Goal: Information Seeking & Learning: Learn about a topic

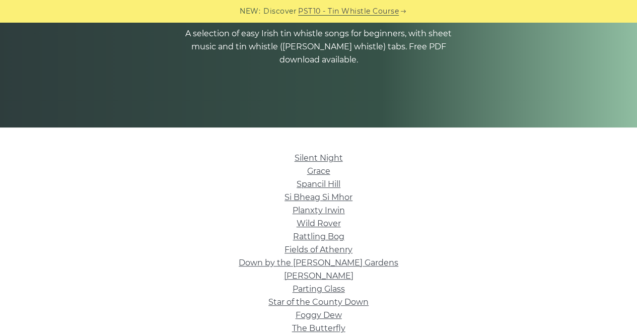
scroll to position [212, 0]
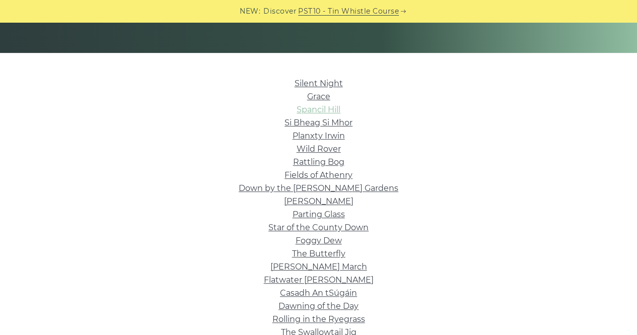
click at [306, 107] on link "Spancil Hill" at bounding box center [319, 110] width 44 height 10
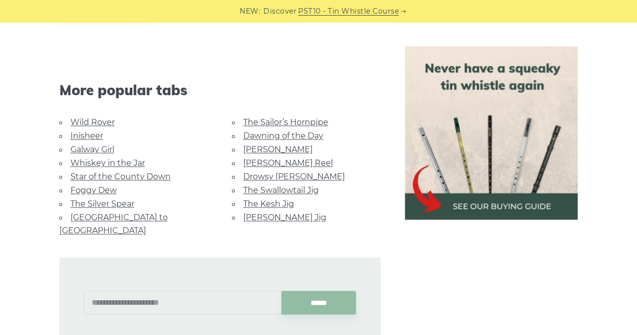
scroll to position [584, 0]
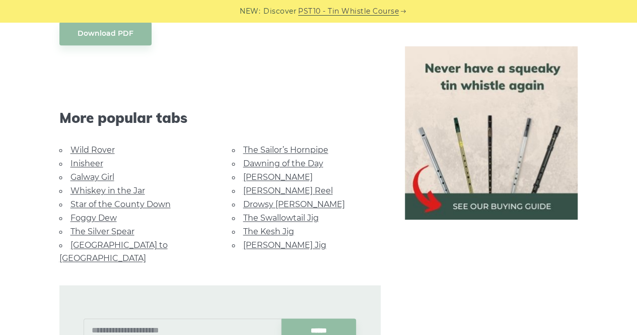
click at [96, 155] on li "Wild Rover" at bounding box center [133, 150] width 149 height 14
click at [95, 151] on link "Wild Rover" at bounding box center [93, 150] width 44 height 10
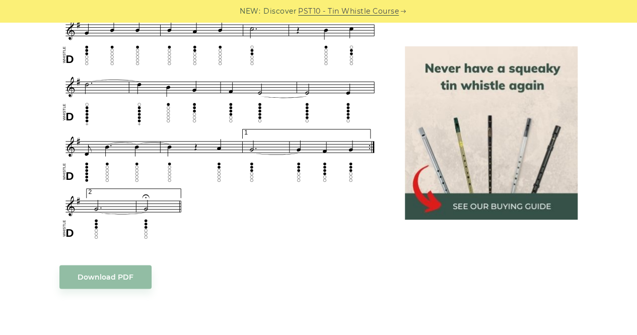
scroll to position [653, 0]
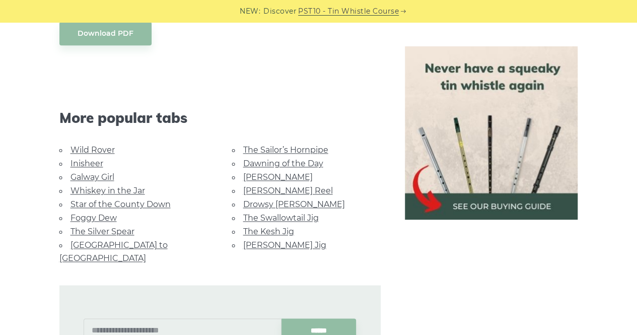
click at [81, 165] on link "Inisheer" at bounding box center [87, 164] width 33 height 10
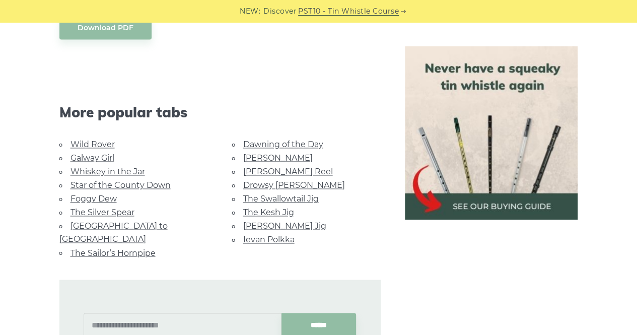
scroll to position [713, 0]
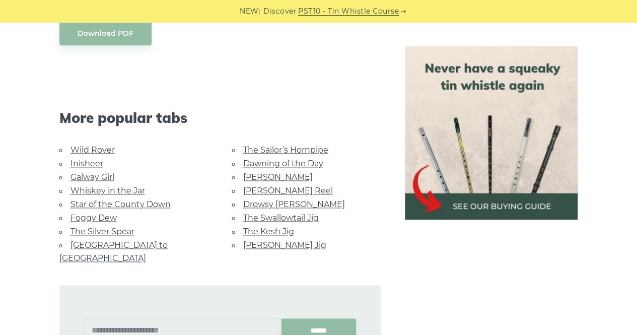
click at [107, 175] on link "Galway Girl" at bounding box center [93, 177] width 44 height 10
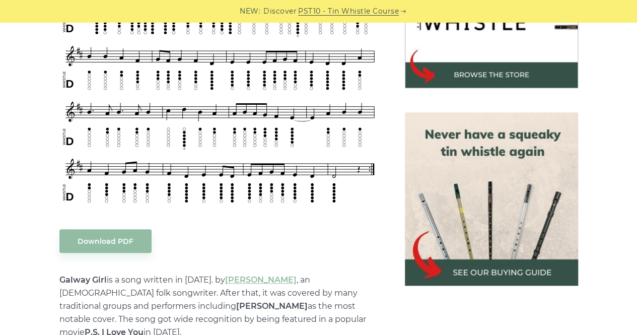
scroll to position [319, 0]
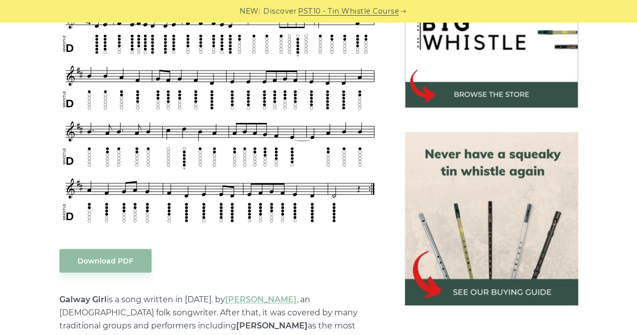
scroll to position [300, 0]
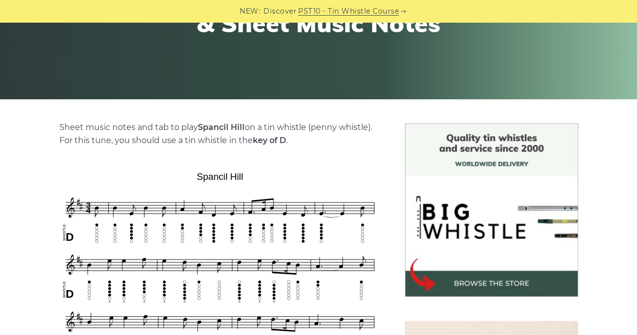
scroll to position [168, 0]
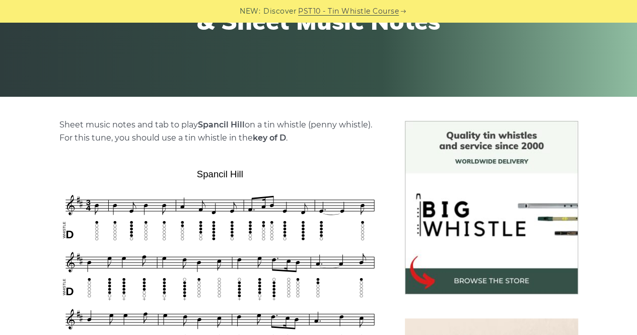
drag, startPoint x: 0, startPoint y: 280, endPoint x: 17, endPoint y: 297, distance: 23.5
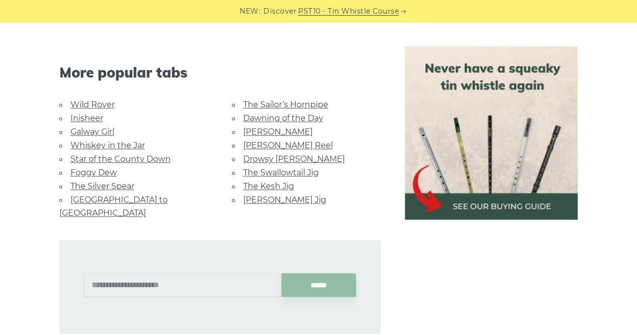
scroll to position [624, 0]
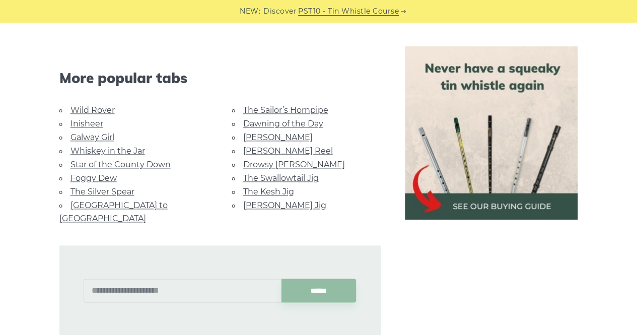
click at [117, 161] on link "Star of the County Down" at bounding box center [121, 165] width 100 height 10
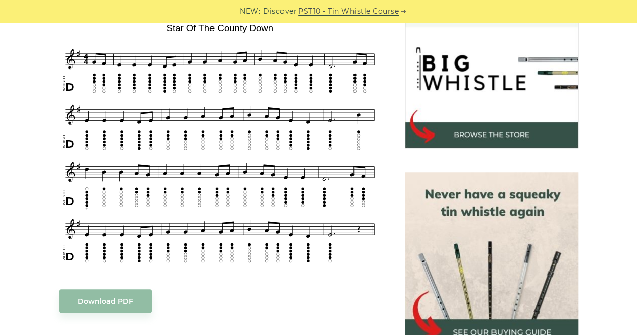
scroll to position [310, 0]
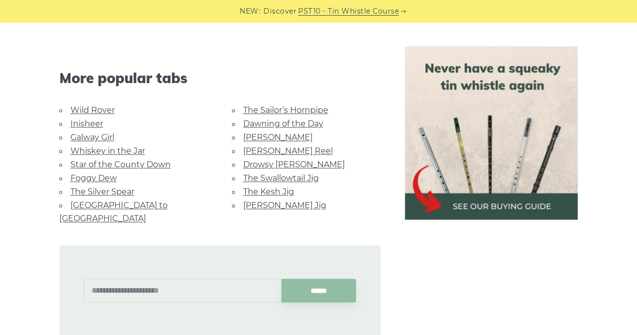
click at [92, 175] on link "Foggy Dew" at bounding box center [94, 178] width 46 height 10
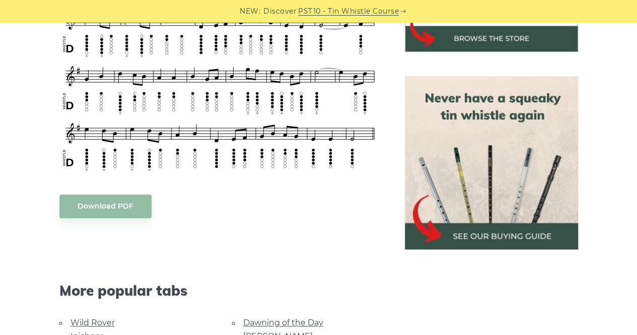
scroll to position [416, 0]
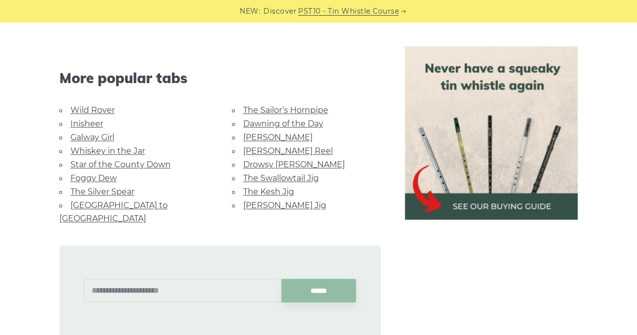
click at [99, 188] on link "The Silver Spear" at bounding box center [103, 192] width 64 height 10
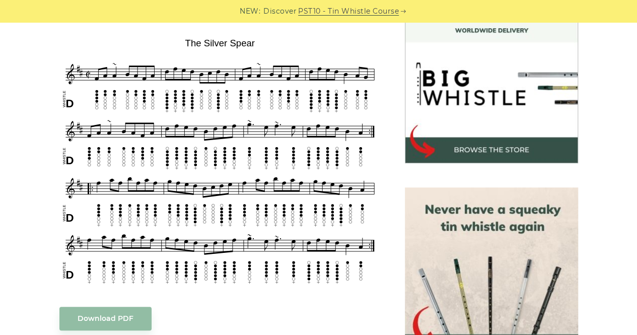
scroll to position [300, 0]
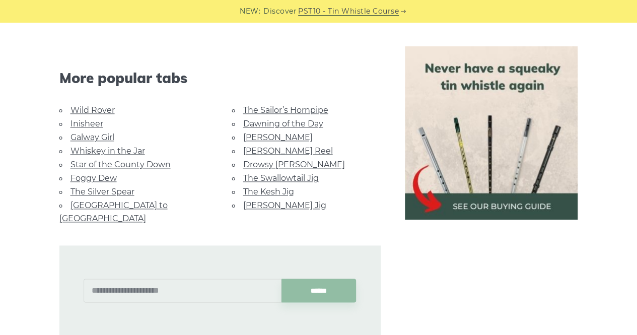
click at [141, 203] on link "[GEOGRAPHIC_DATA] to [GEOGRAPHIC_DATA]" at bounding box center [113, 212] width 108 height 23
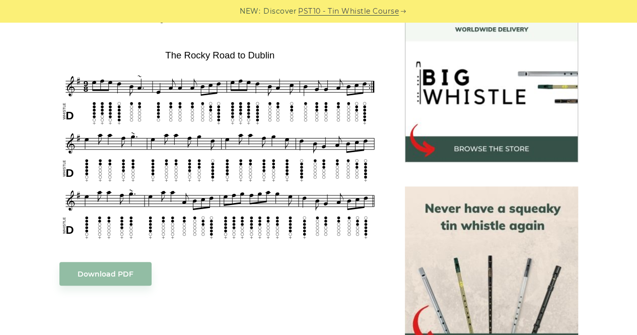
scroll to position [300, 0]
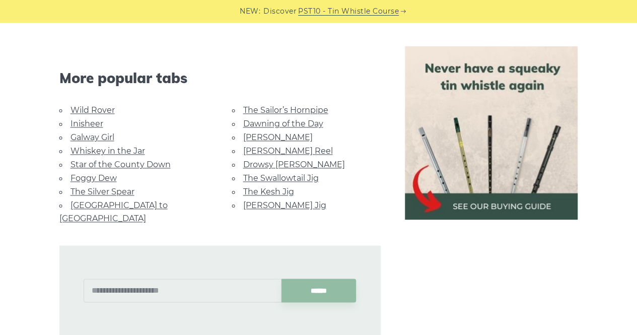
click at [297, 108] on link "The Sailor’s Hornpipe" at bounding box center [285, 110] width 85 height 10
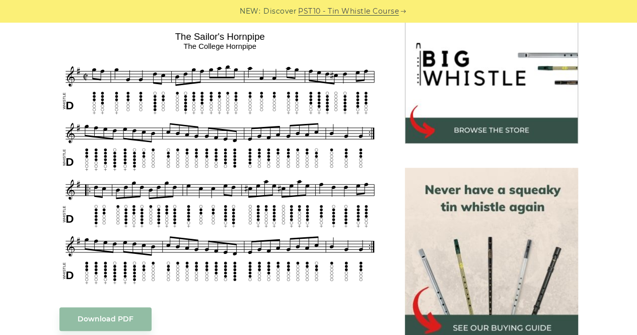
scroll to position [319, 0]
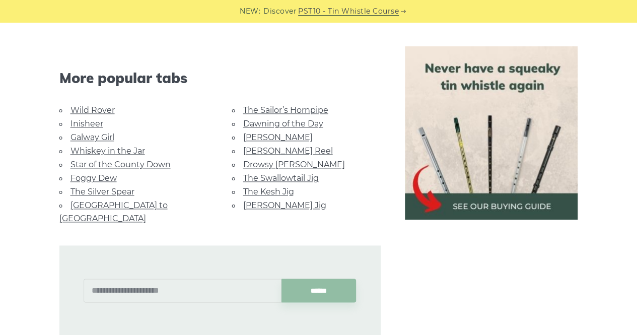
click at [273, 123] on link "Dawning of the Day" at bounding box center [283, 124] width 80 height 10
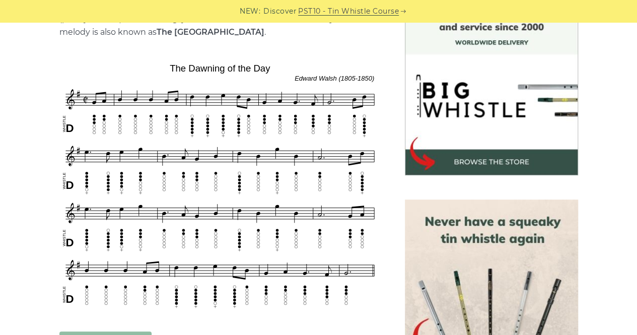
scroll to position [292, 0]
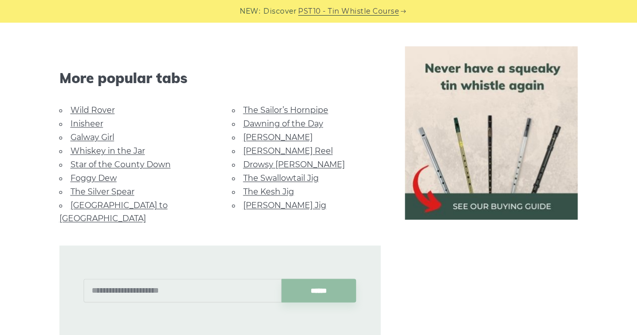
click at [268, 135] on link "[PERSON_NAME]" at bounding box center [278, 137] width 70 height 10
click at [283, 147] on link "[PERSON_NAME] Reel" at bounding box center [288, 151] width 90 height 10
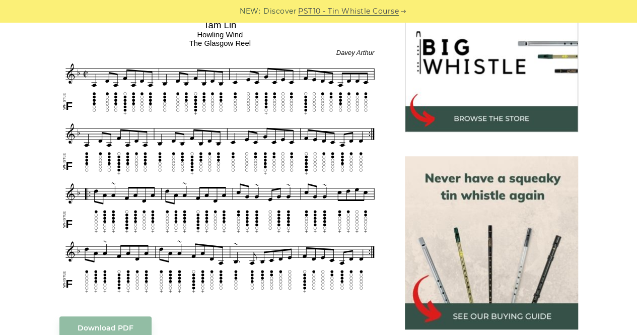
scroll to position [330, 0]
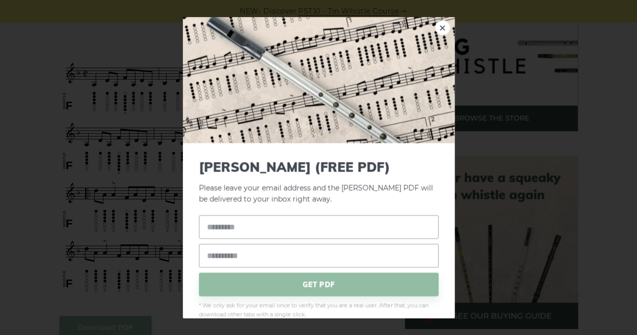
drag, startPoint x: 135, startPoint y: 177, endPoint x: 95, endPoint y: 126, distance: 64.9
click at [95, 126] on div "× Tam Lin (FREE PDF) Please leave your email address and the Tam Lin PDF will b…" at bounding box center [318, 167] width 637 height 335
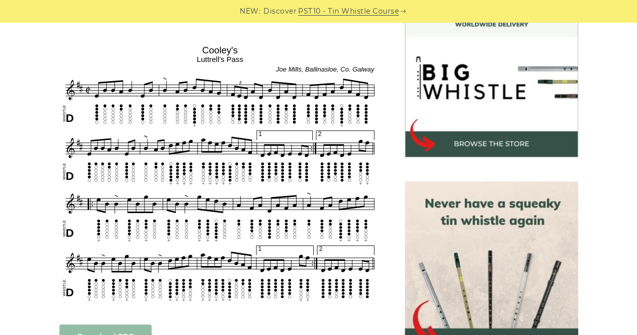
scroll to position [304, 0]
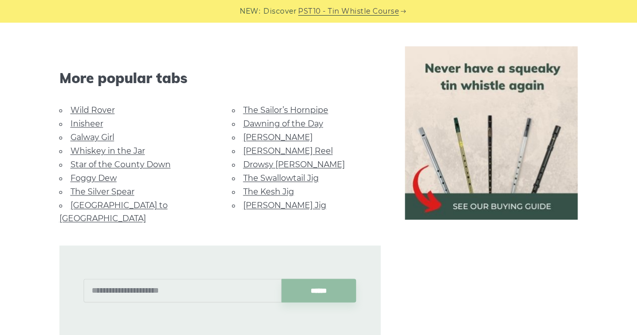
click at [283, 165] on link "Drowsy [PERSON_NAME]" at bounding box center [294, 165] width 102 height 10
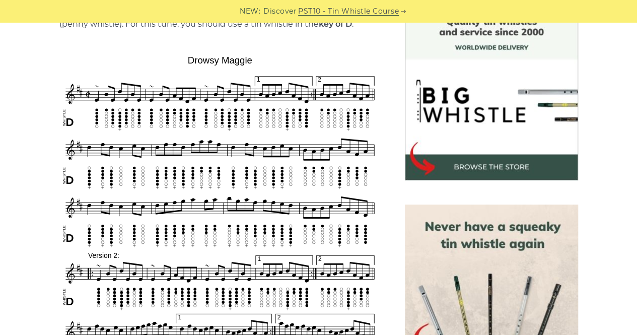
scroll to position [313, 0]
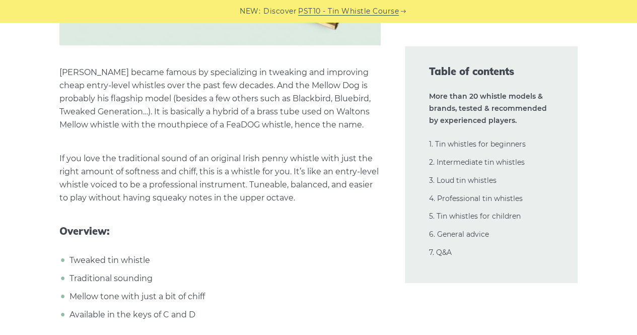
scroll to position [9420, 0]
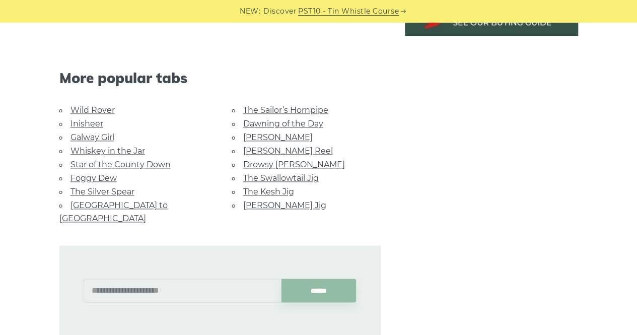
scroll to position [677, 0]
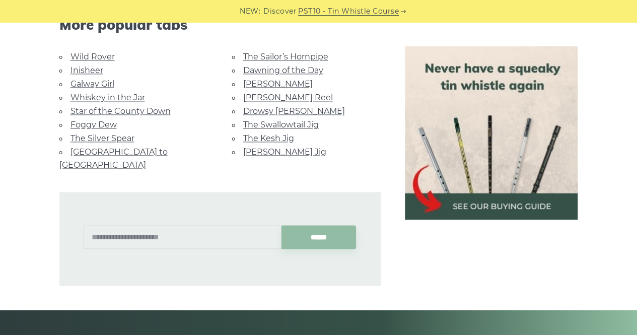
click at [276, 122] on link "The Swallowtail Jig" at bounding box center [281, 125] width 76 height 10
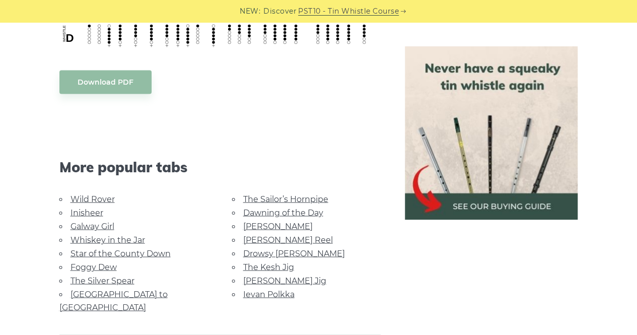
scroll to position [796, 0]
click at [286, 275] on link "[PERSON_NAME] Jig" at bounding box center [284, 280] width 83 height 10
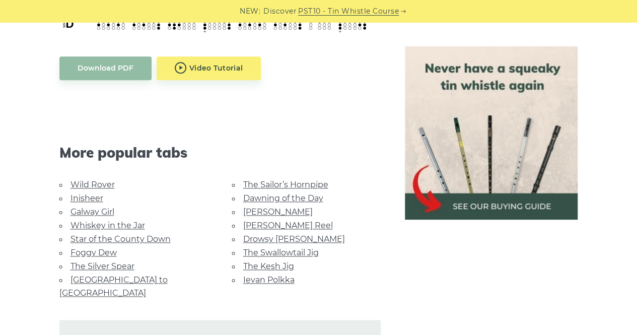
scroll to position [575, 0]
click at [270, 275] on link "Ievan Polkka" at bounding box center [268, 280] width 51 height 10
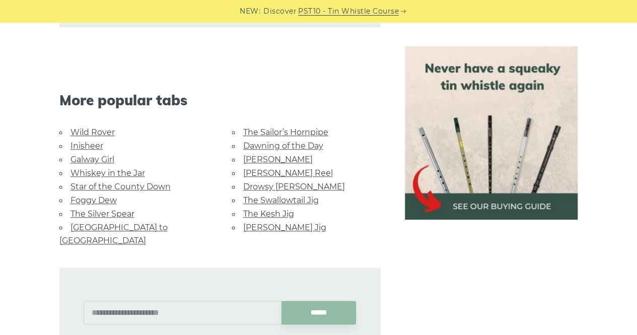
scroll to position [2391, 0]
click at [265, 211] on link "The Kesh Jig" at bounding box center [268, 214] width 51 height 10
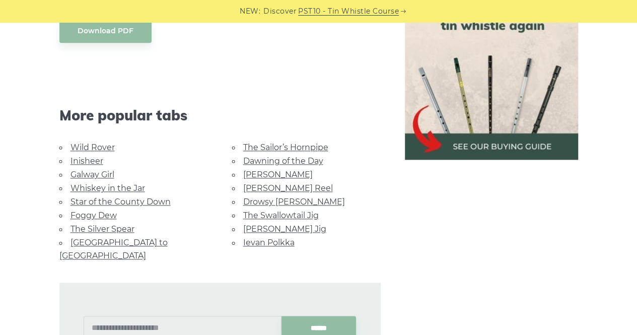
scroll to position [534, 0]
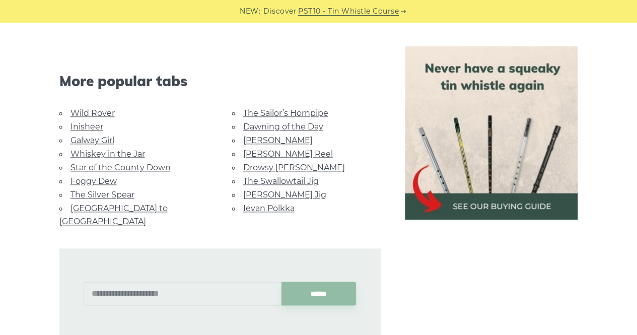
click at [280, 182] on link "The Swallowtail Jig" at bounding box center [281, 181] width 76 height 10
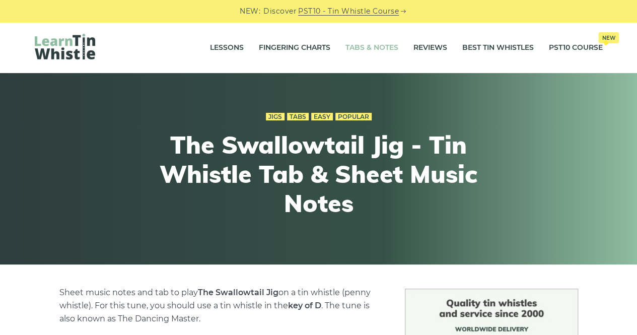
click at [373, 49] on link "Tabs & Notes" at bounding box center [372, 47] width 53 height 25
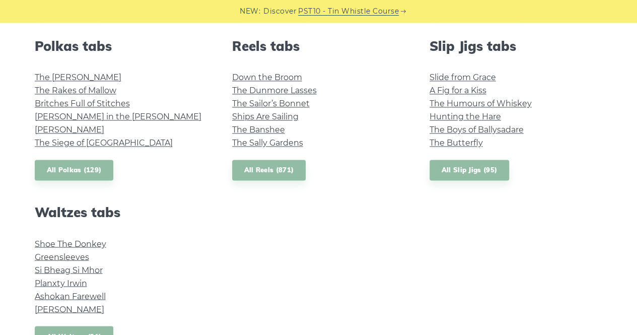
scroll to position [821, 0]
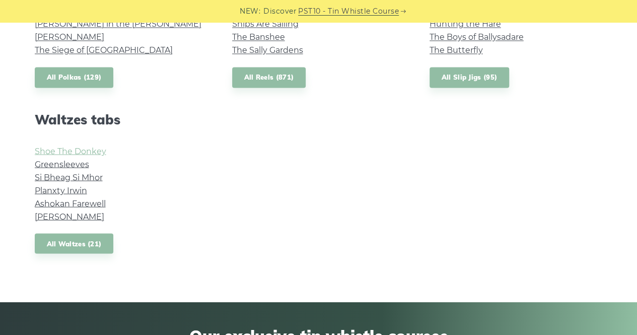
click at [64, 152] on link "Shoe The Donkey" at bounding box center [71, 151] width 72 height 10
click at [77, 163] on link "Greensleeves" at bounding box center [62, 164] width 54 height 10
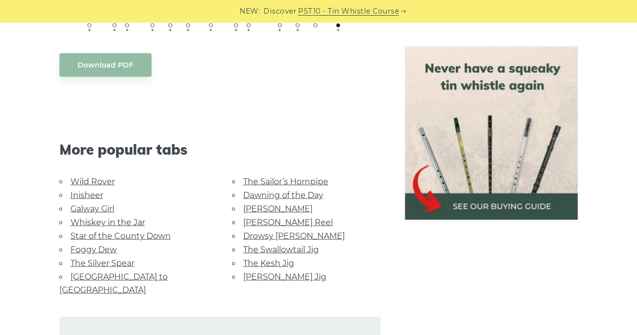
scroll to position [981, 0]
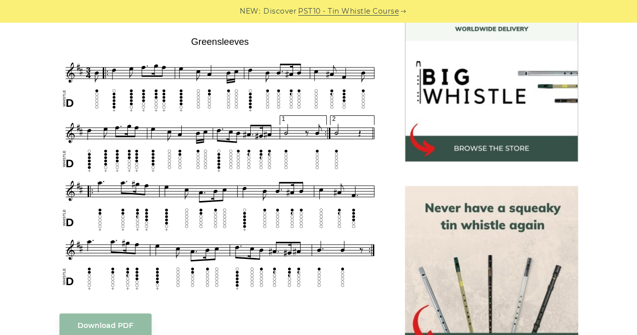
scroll to position [301, 0]
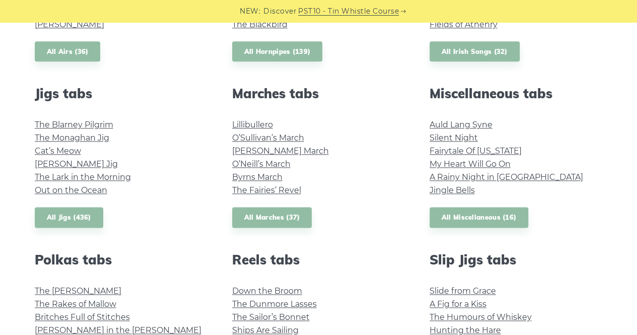
scroll to position [478, 0]
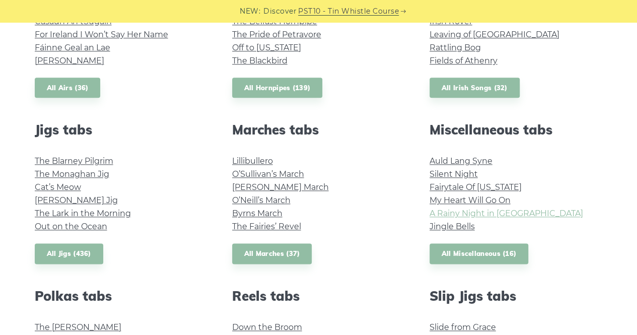
click at [444, 215] on link "A Rainy Night in Soho" at bounding box center [507, 214] width 154 height 10
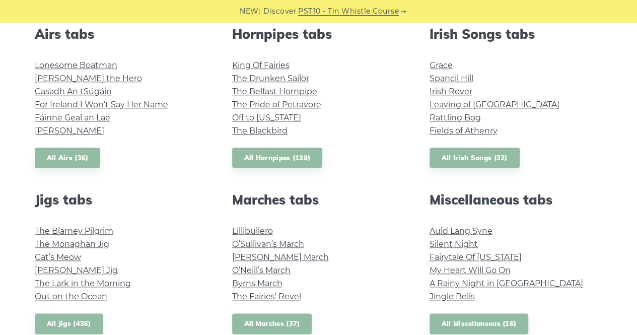
scroll to position [392, 0]
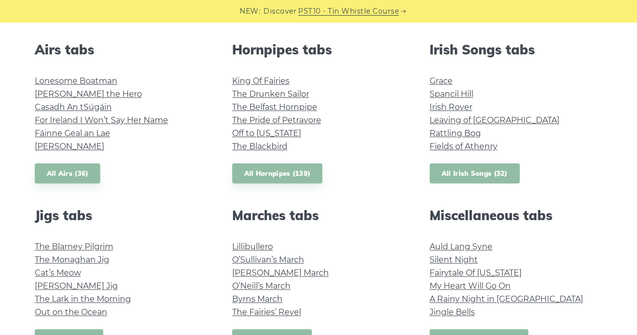
click at [440, 174] on link "All Irish Songs (32)" at bounding box center [475, 173] width 90 height 21
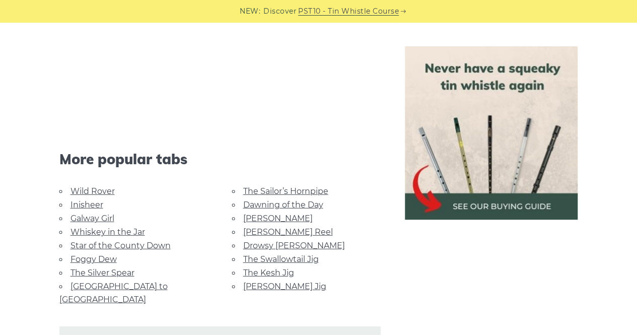
scroll to position [1316, 0]
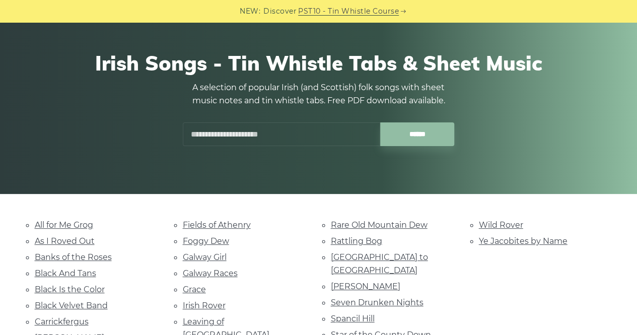
scroll to position [138, 0]
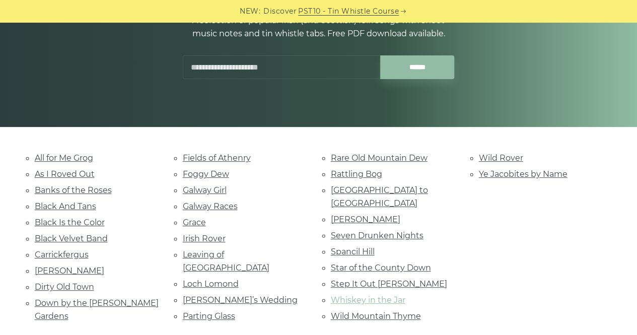
click at [354, 295] on link "Whiskey in the Jar" at bounding box center [368, 300] width 75 height 10
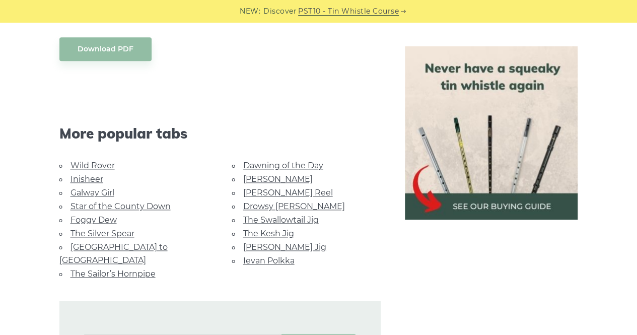
scroll to position [569, 0]
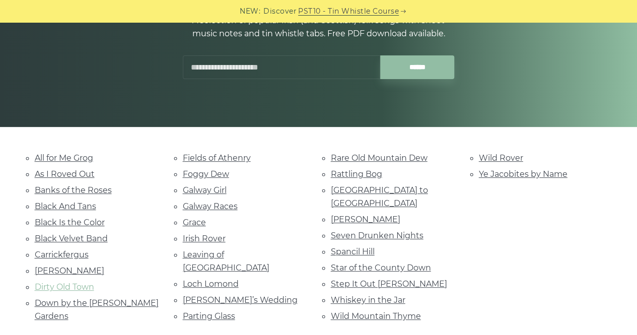
click at [57, 282] on link "Dirty Old Town" at bounding box center [64, 287] width 59 height 10
click at [213, 252] on link "Leaving of Liverpool" at bounding box center [226, 261] width 87 height 23
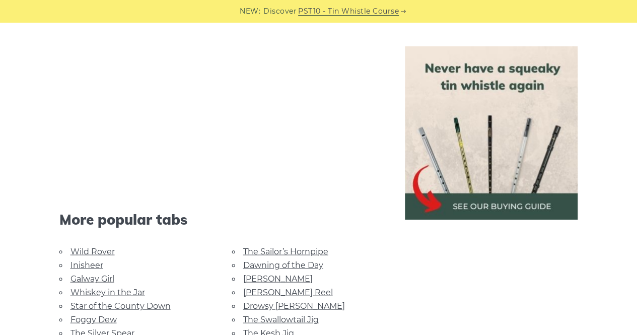
scroll to position [991, 0]
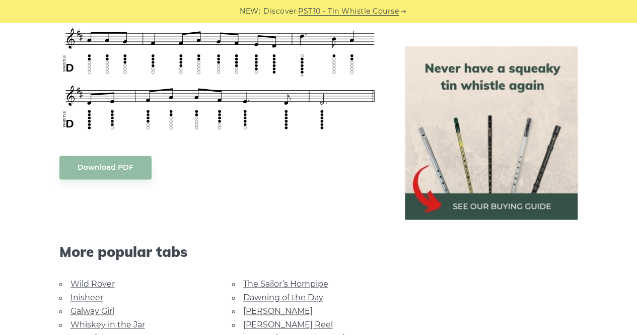
scroll to position [575, 0]
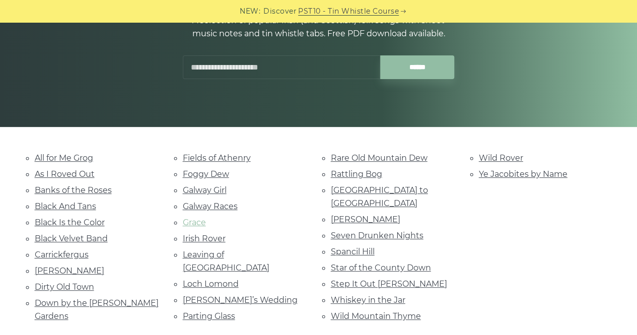
click at [197, 218] on link "Grace" at bounding box center [194, 223] width 23 height 10
click at [221, 171] on link "Foggy Dew" at bounding box center [206, 174] width 46 height 10
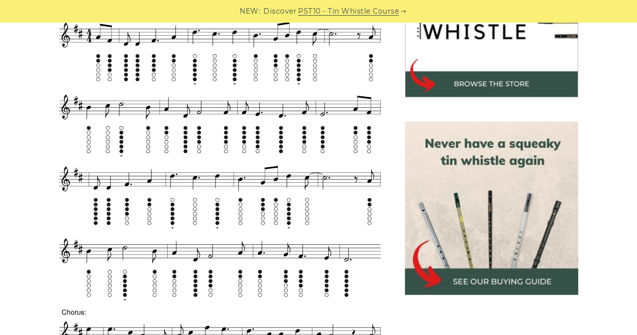
scroll to position [350, 0]
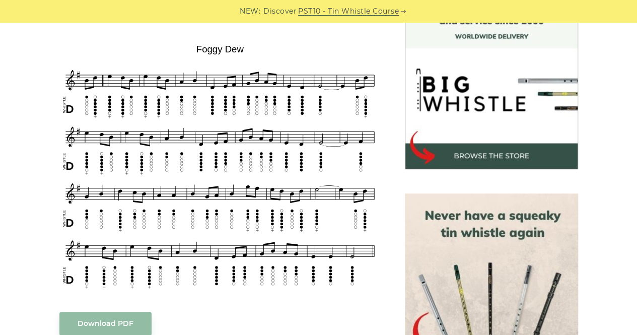
scroll to position [293, 0]
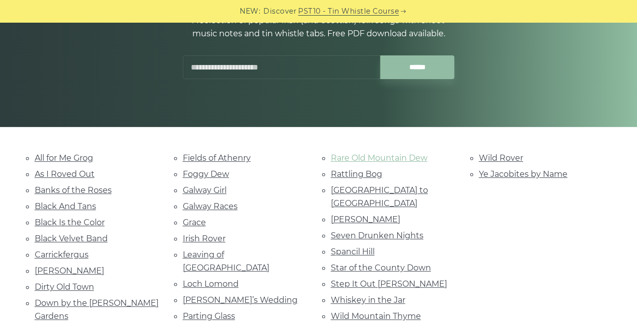
click at [389, 157] on link "Rare Old Mountain Dew" at bounding box center [379, 158] width 97 height 10
click at [207, 295] on link "Marie’s Wedding" at bounding box center [240, 300] width 115 height 10
click at [74, 226] on li "Black Is the Color" at bounding box center [97, 223] width 124 height 14
click at [74, 220] on link "Black Is the Color" at bounding box center [70, 223] width 70 height 10
click at [66, 174] on link "As I Roved Out" at bounding box center [65, 174] width 60 height 10
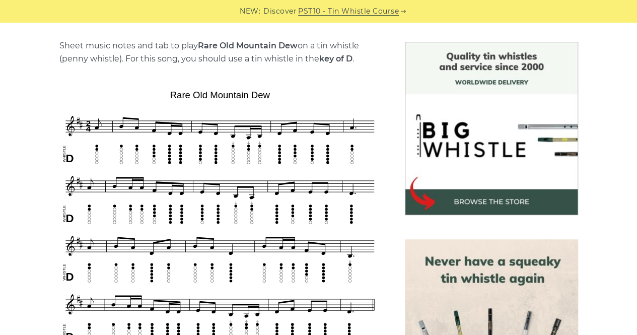
scroll to position [248, 0]
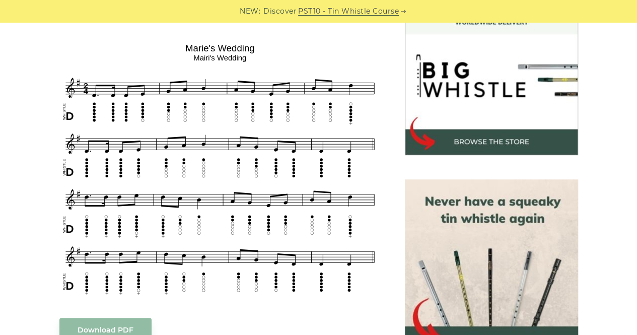
scroll to position [307, 0]
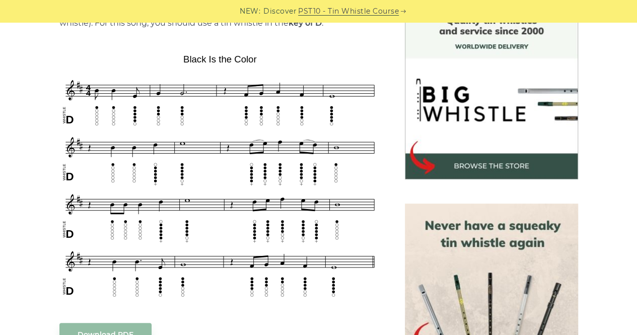
scroll to position [274, 0]
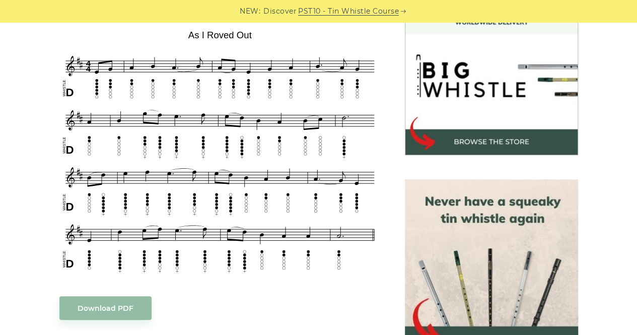
scroll to position [313, 0]
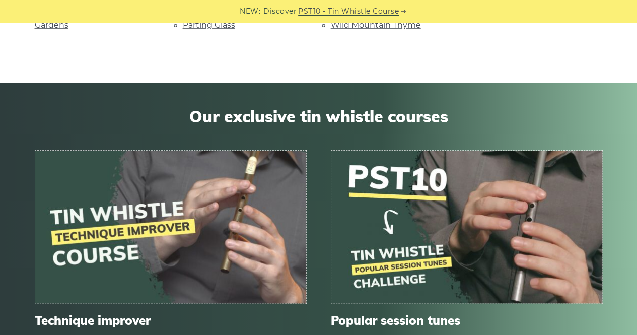
scroll to position [515, 0]
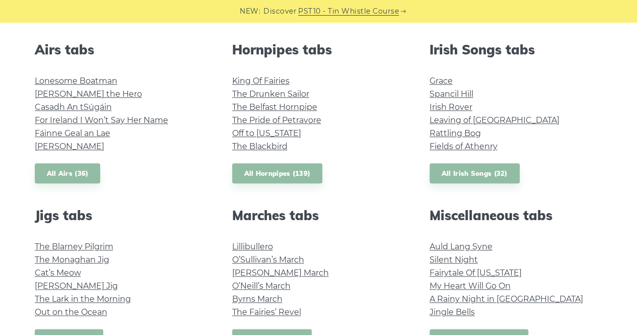
scroll to position [446, 0]
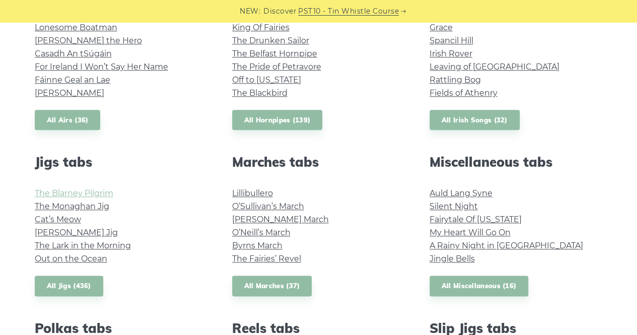
click at [95, 192] on link "The Blarney Pilgrim" at bounding box center [74, 193] width 79 height 10
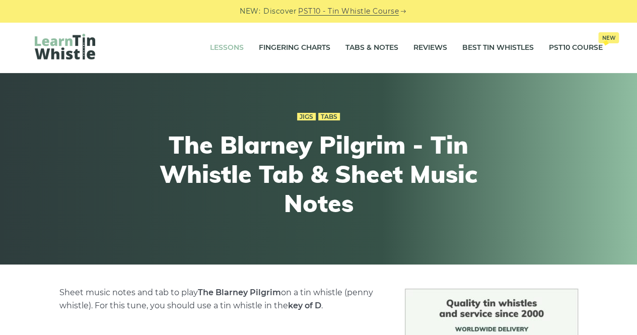
click at [216, 46] on link "Lessons" at bounding box center [227, 47] width 34 height 25
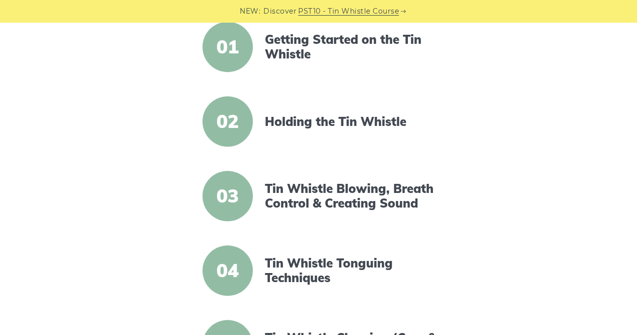
scroll to position [317, 0]
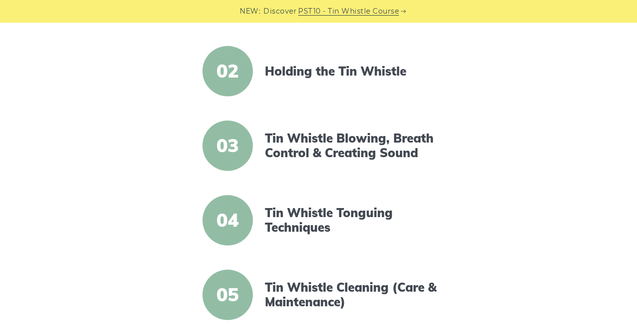
click at [227, 153] on span "03" at bounding box center [228, 145] width 50 height 50
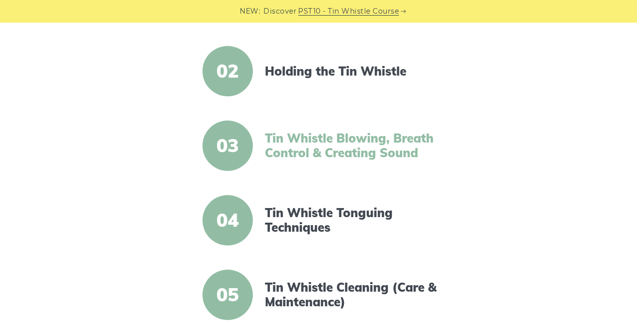
click at [341, 155] on link "Tin Whistle Blowing, Breath Control & Creating Sound" at bounding box center [351, 145] width 173 height 29
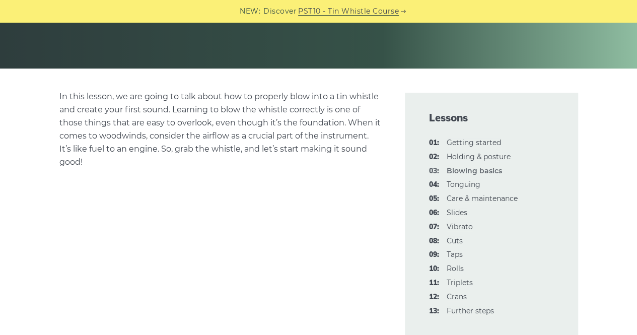
scroll to position [238, 0]
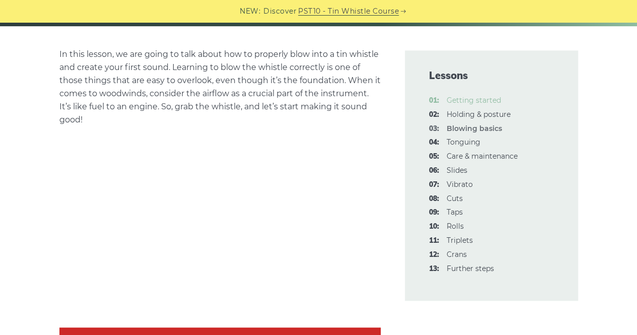
click at [467, 102] on link "01: Getting started" at bounding box center [474, 100] width 54 height 9
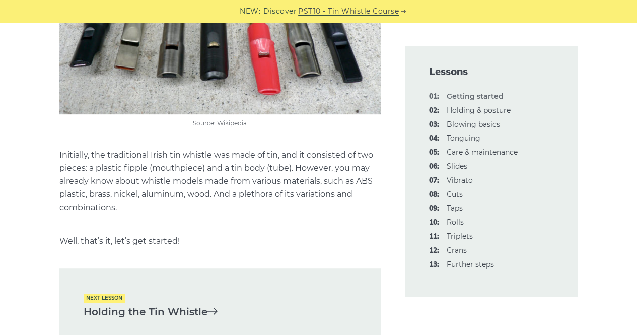
scroll to position [2160, 0]
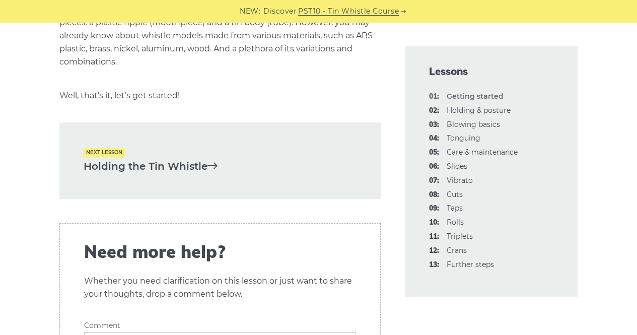
click at [188, 165] on link "Holding the Tin Whistle" at bounding box center [220, 166] width 273 height 17
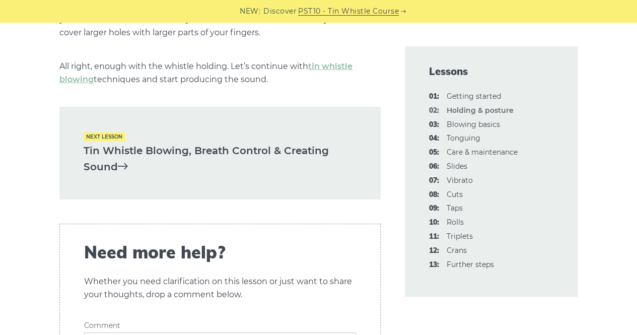
scroll to position [1522, 0]
click at [188, 165] on link "Tin Whistle Blowing, Breath Control & Creating Sound" at bounding box center [220, 159] width 273 height 33
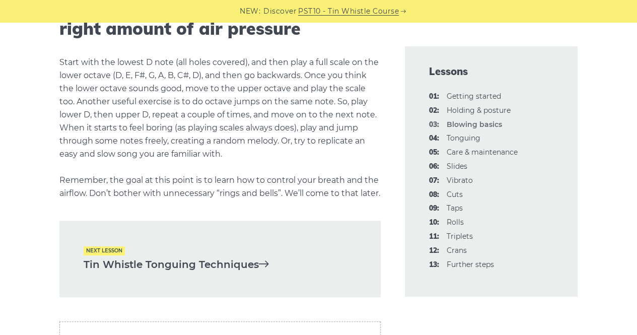
scroll to position [2002, 0]
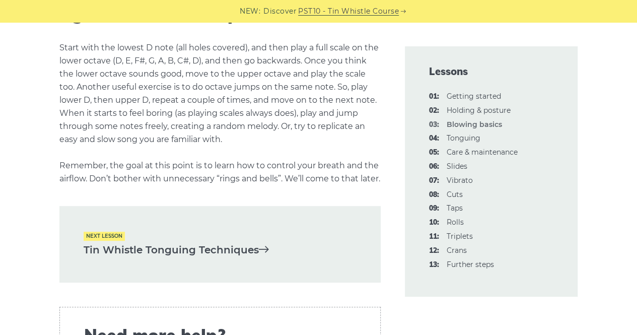
click at [173, 253] on div "Next lesson Tin Whistle Tonguing Techniques" at bounding box center [219, 244] width 321 height 77
click at [178, 258] on link "Tin Whistle Tonguing Techniques" at bounding box center [220, 250] width 273 height 17
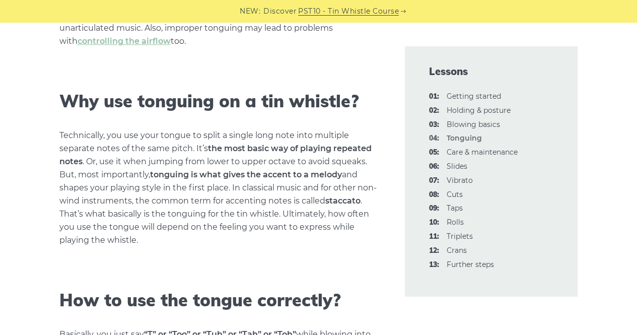
scroll to position [360, 0]
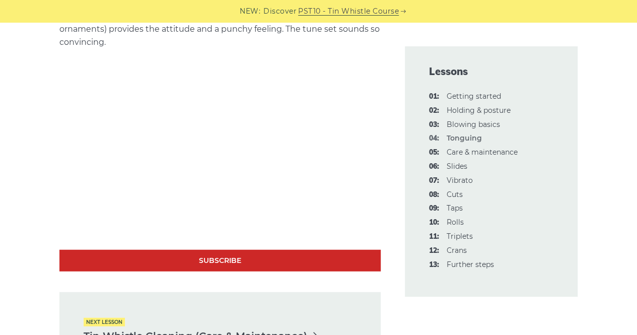
scroll to position [3248, 0]
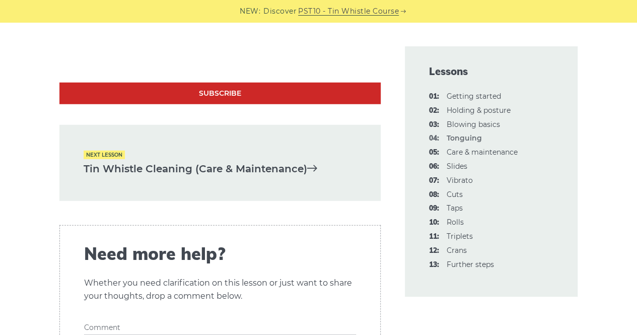
click at [171, 167] on link "Tin Whistle Cleaning (Care & Maintenance)" at bounding box center [220, 169] width 273 height 17
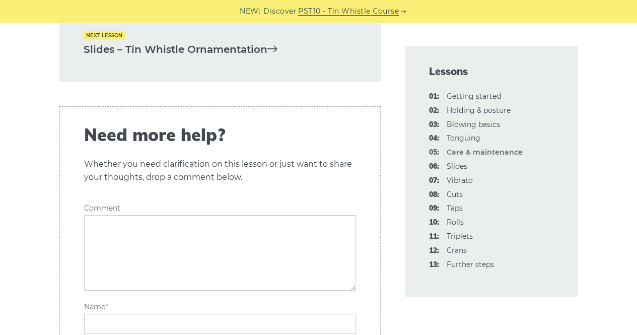
scroll to position [1706, 0]
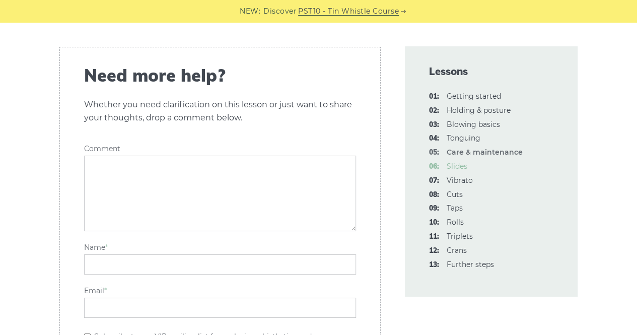
click at [463, 168] on link "06: Slides" at bounding box center [457, 166] width 21 height 9
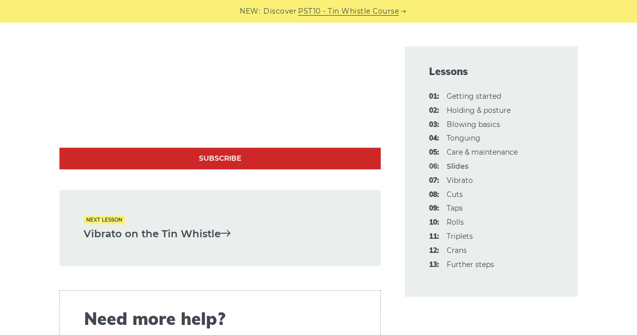
scroll to position [2244, 0]
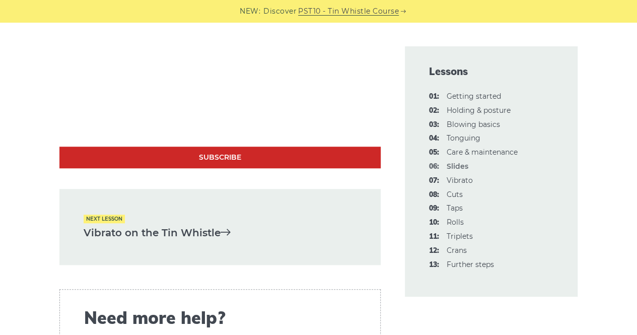
click at [188, 221] on div "Next lesson Vibrato on the Tin Whistle" at bounding box center [219, 227] width 321 height 77
click at [178, 231] on link "Vibrato on the Tin Whistle" at bounding box center [220, 233] width 273 height 17
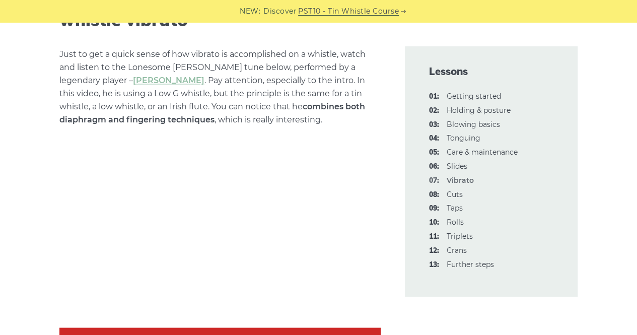
scroll to position [2881, 0]
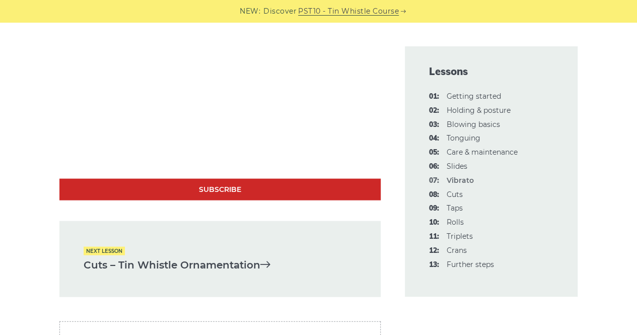
click at [141, 257] on link "Cuts – Tin Whistle Ornamentation" at bounding box center [220, 265] width 273 height 17
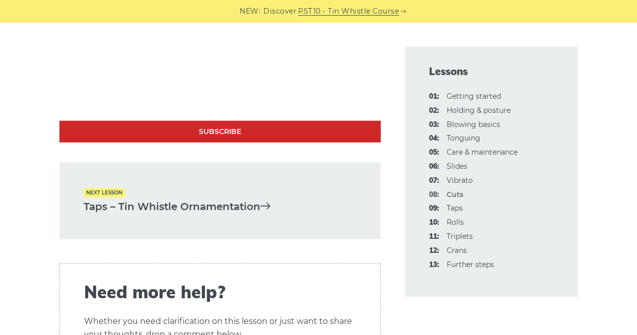
scroll to position [3065, 0]
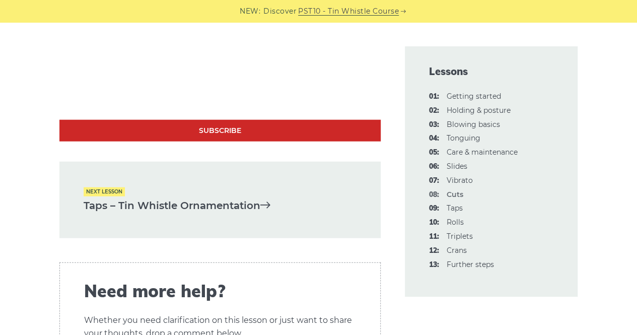
click at [244, 198] on link "Taps – Tin Whistle Ornamentation" at bounding box center [220, 205] width 273 height 17
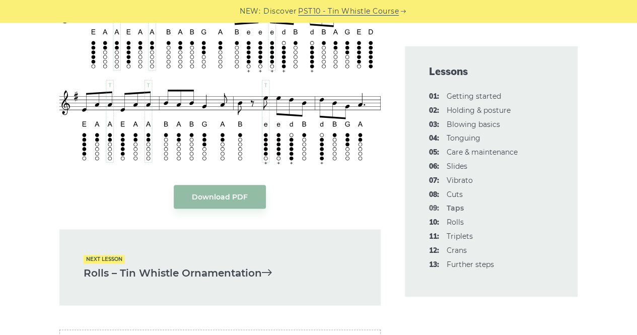
scroll to position [2434, 0]
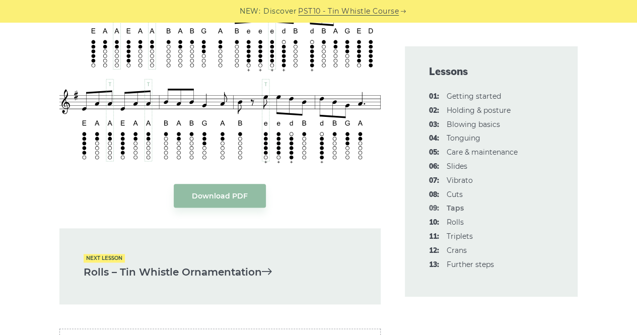
click at [242, 282] on div "Next lesson Rolls – Tin Whistle Ornamentation" at bounding box center [219, 266] width 321 height 77
click at [238, 273] on link "Rolls – Tin Whistle Ornamentation" at bounding box center [220, 272] width 273 height 17
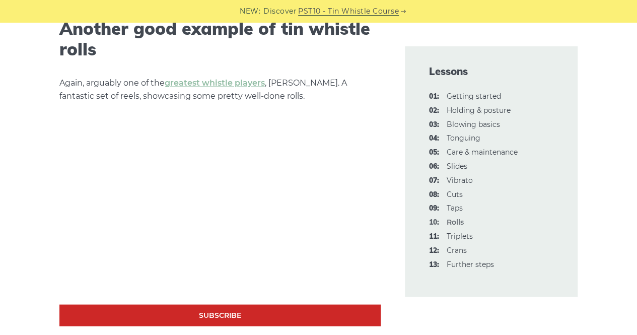
scroll to position [2710, 0]
